Goal: Transaction & Acquisition: Purchase product/service

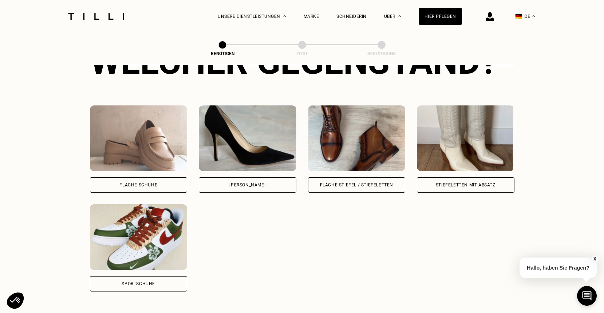
scroll to position [320, 0]
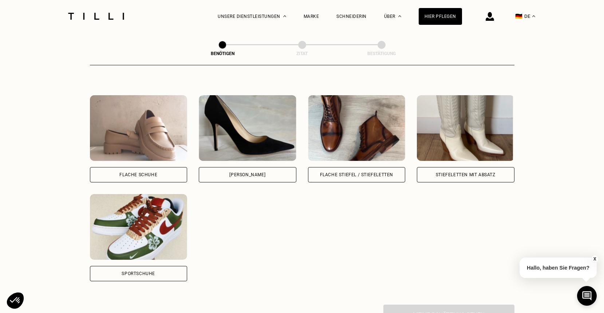
click at [482, 180] on div "Stiefeletten mit Absatz" at bounding box center [466, 174] width 98 height 15
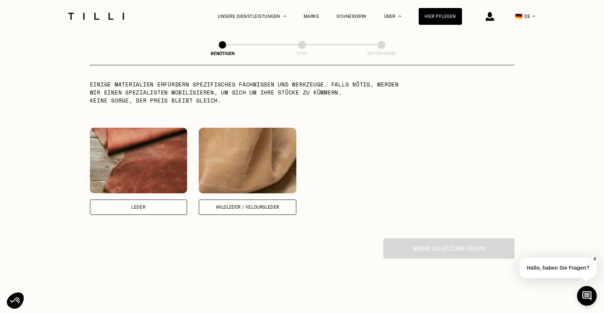
scroll to position [690, 0]
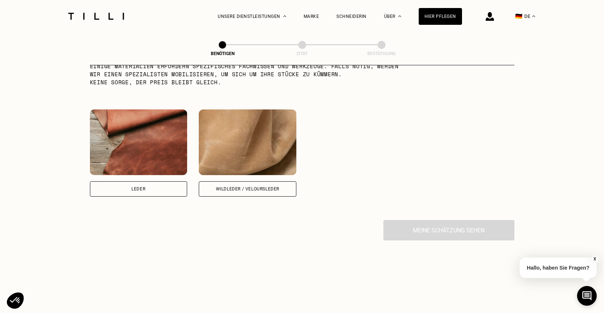
click at [158, 188] on div "Leder" at bounding box center [139, 188] width 98 height 15
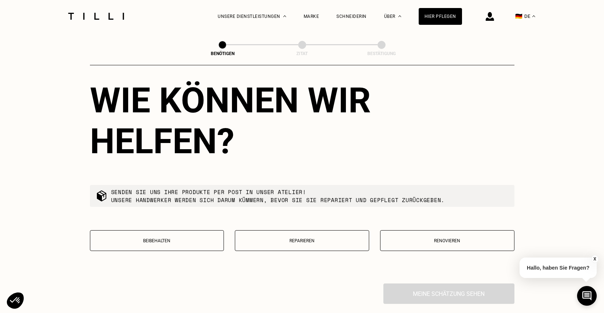
scroll to position [906, 0]
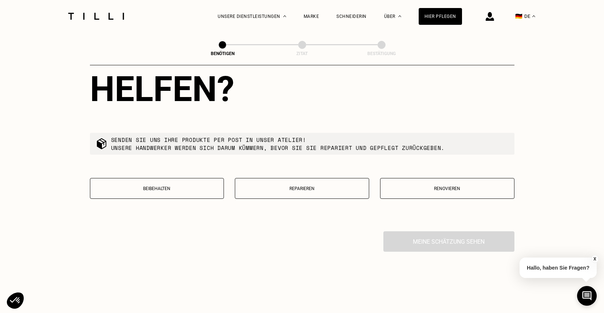
click at [316, 191] on p "Reparieren" at bounding box center [302, 188] width 126 height 5
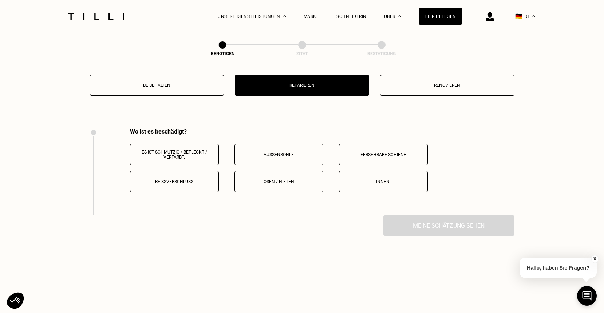
scroll to position [1062, 0]
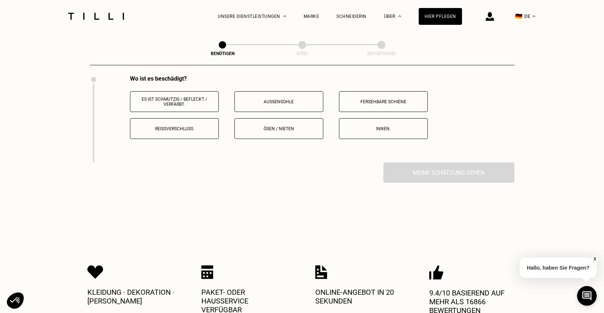
click at [277, 104] on p "Außensohle" at bounding box center [279, 101] width 81 height 5
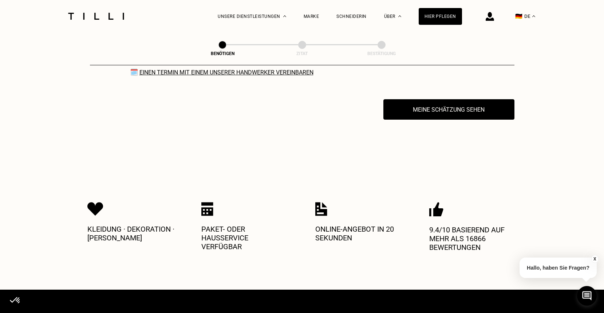
scroll to position [1185, 0]
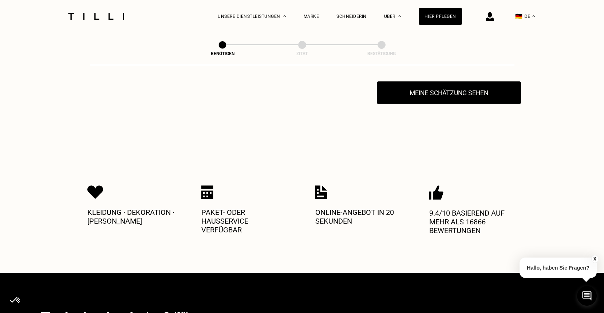
click at [426, 104] on button "Meine Schätzung sehen" at bounding box center [449, 92] width 144 height 23
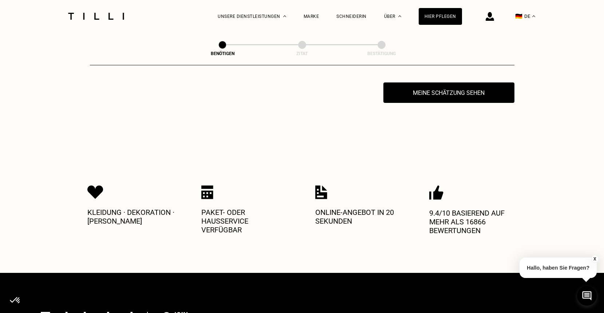
scroll to position [1149, 0]
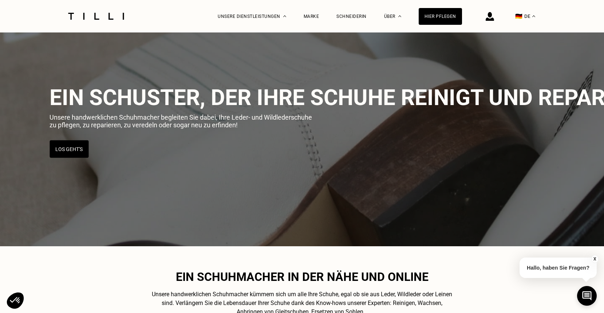
scroll to position [1384, 0]
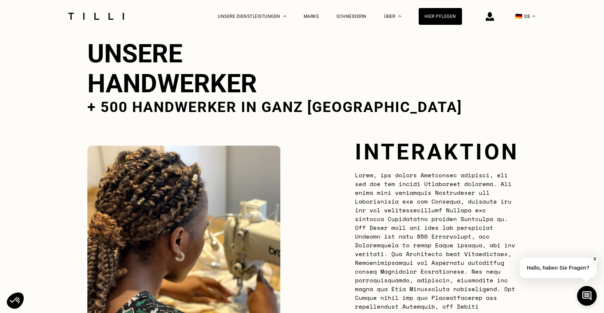
scroll to position [1336, 0]
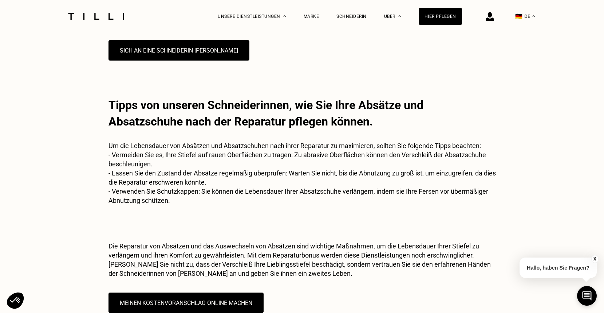
scroll to position [911, 0]
